Goal: Answer question/provide support: Share knowledge or assist other users

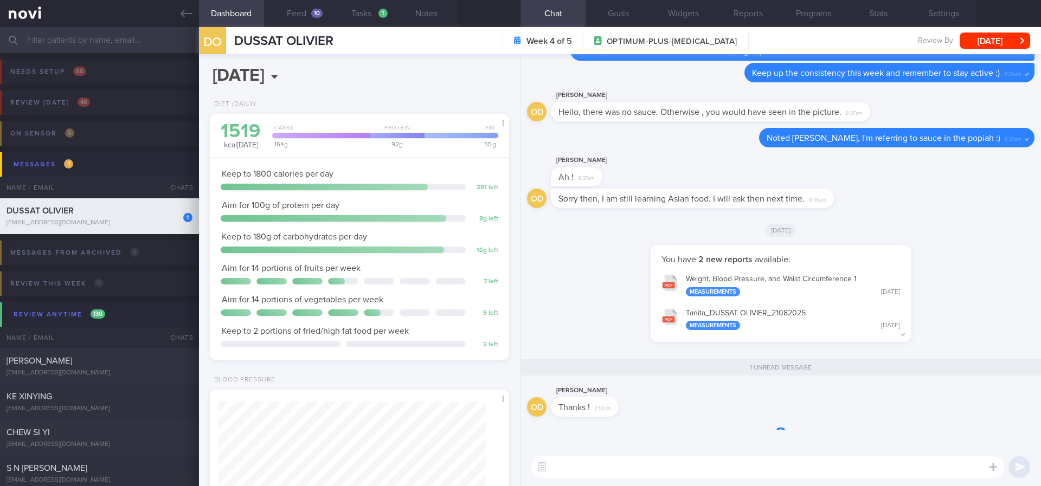
scroll to position [1, 0]
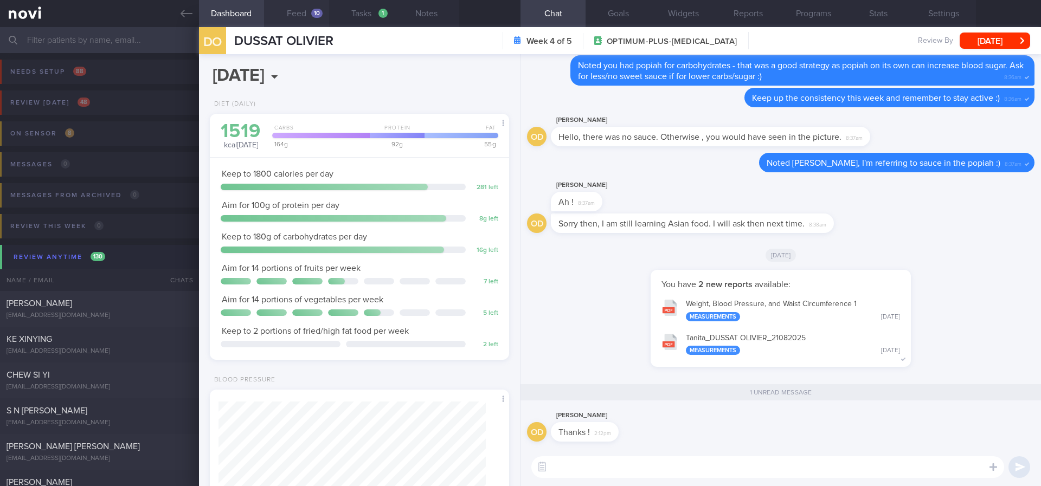
click at [313, 15] on div "10" at bounding box center [316, 13] width 11 height 9
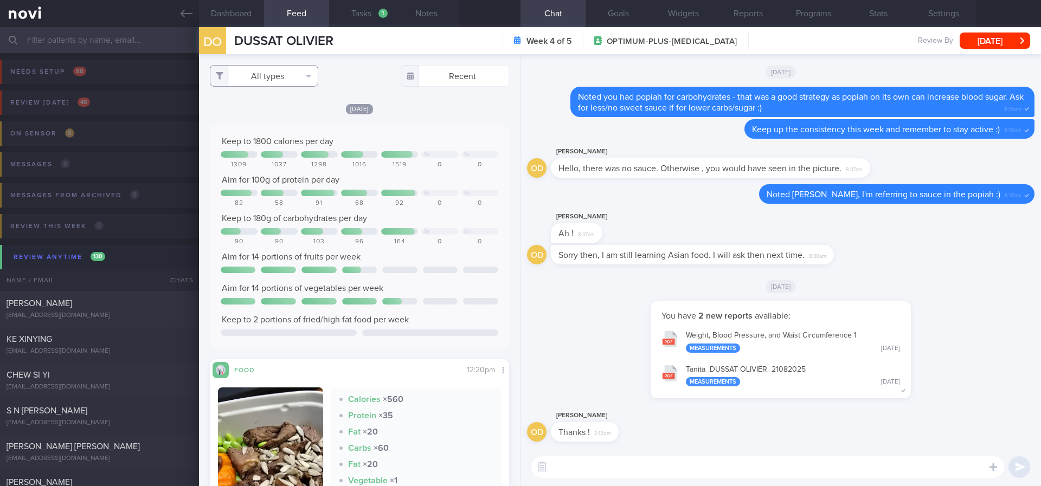
click at [296, 78] on button "All types" at bounding box center [264, 76] width 108 height 22
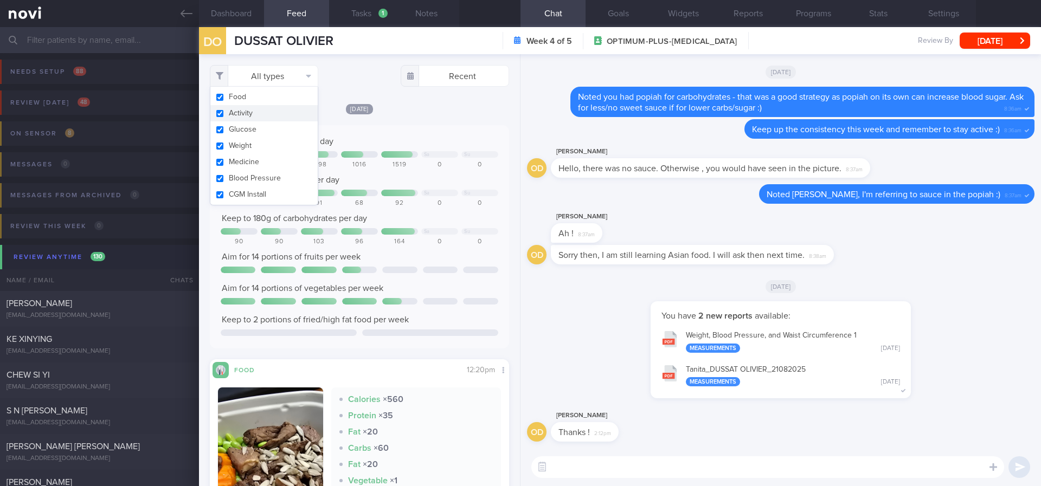
click at [257, 117] on button "Activity" at bounding box center [263, 113] width 107 height 16
checkbox input "false"
click at [398, 159] on div "Sa Su" at bounding box center [360, 155] width 278 height 8
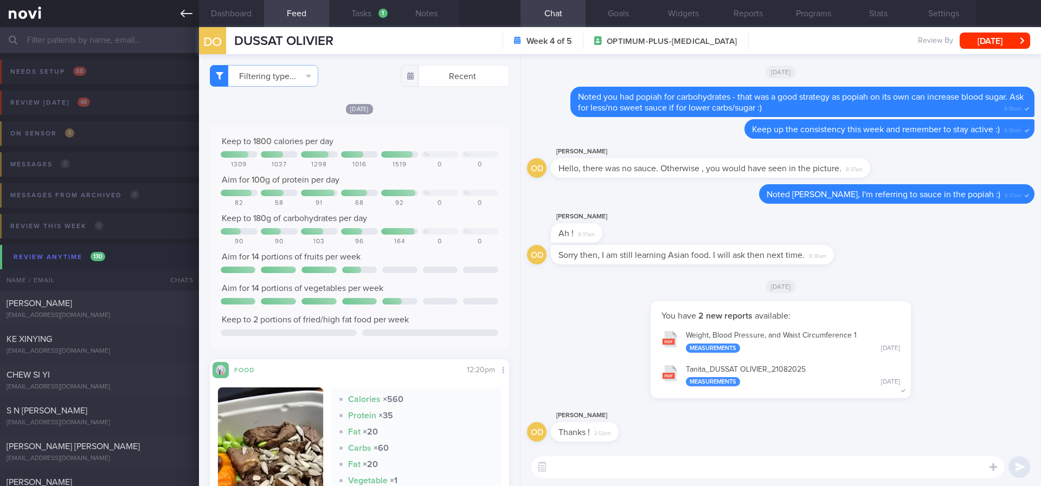
click at [176, 11] on link at bounding box center [99, 13] width 199 height 27
